Goal: Find specific page/section

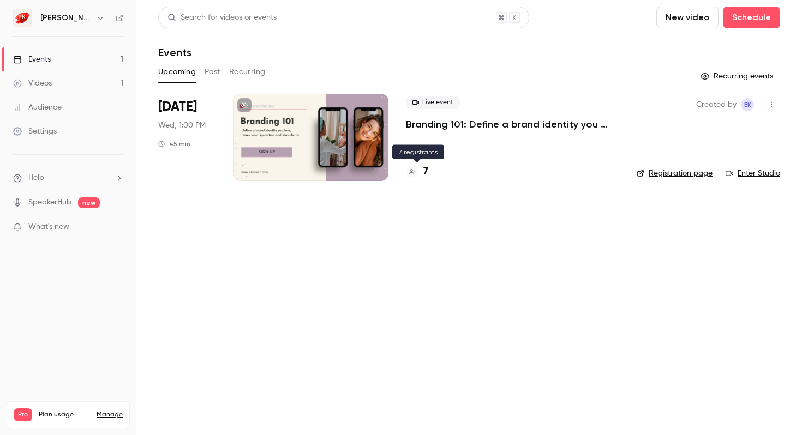
click at [427, 175] on h4 "7" at bounding box center [425, 171] width 5 height 15
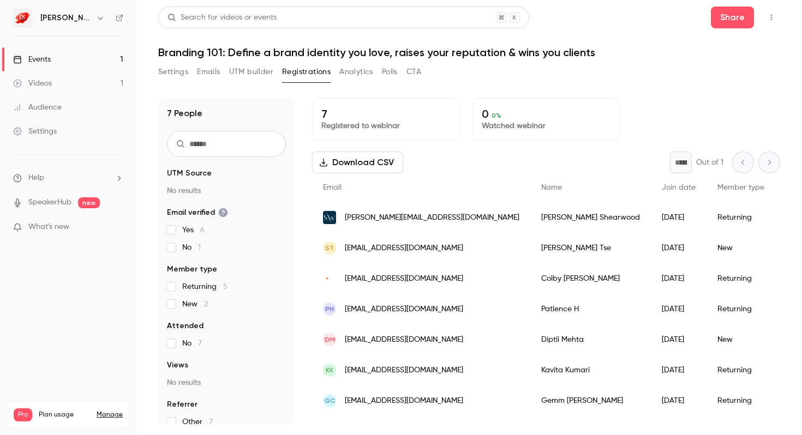
click at [50, 61] on div "Events" at bounding box center [32, 59] width 38 height 11
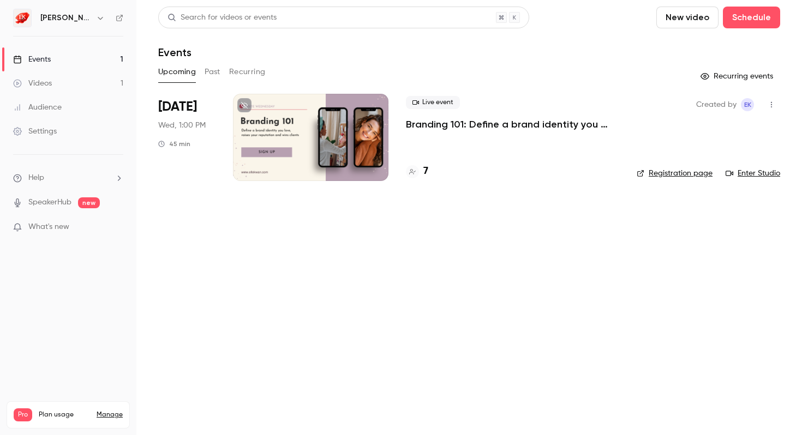
click at [216, 75] on button "Past" at bounding box center [213, 71] width 16 height 17
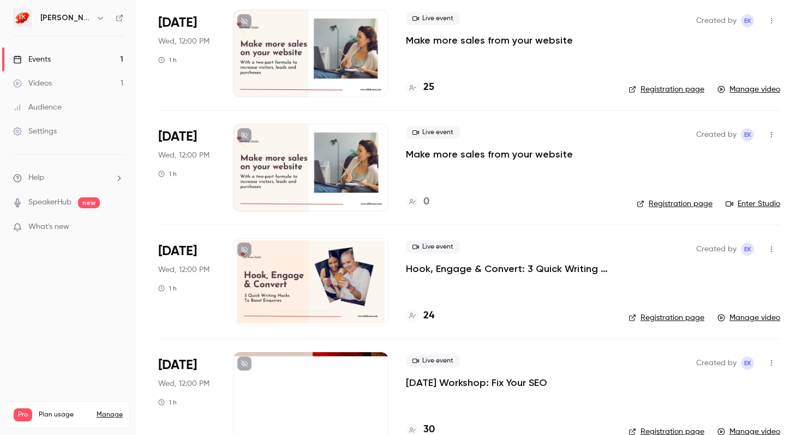
scroll to position [451, 0]
